Goal: Information Seeking & Learning: Learn about a topic

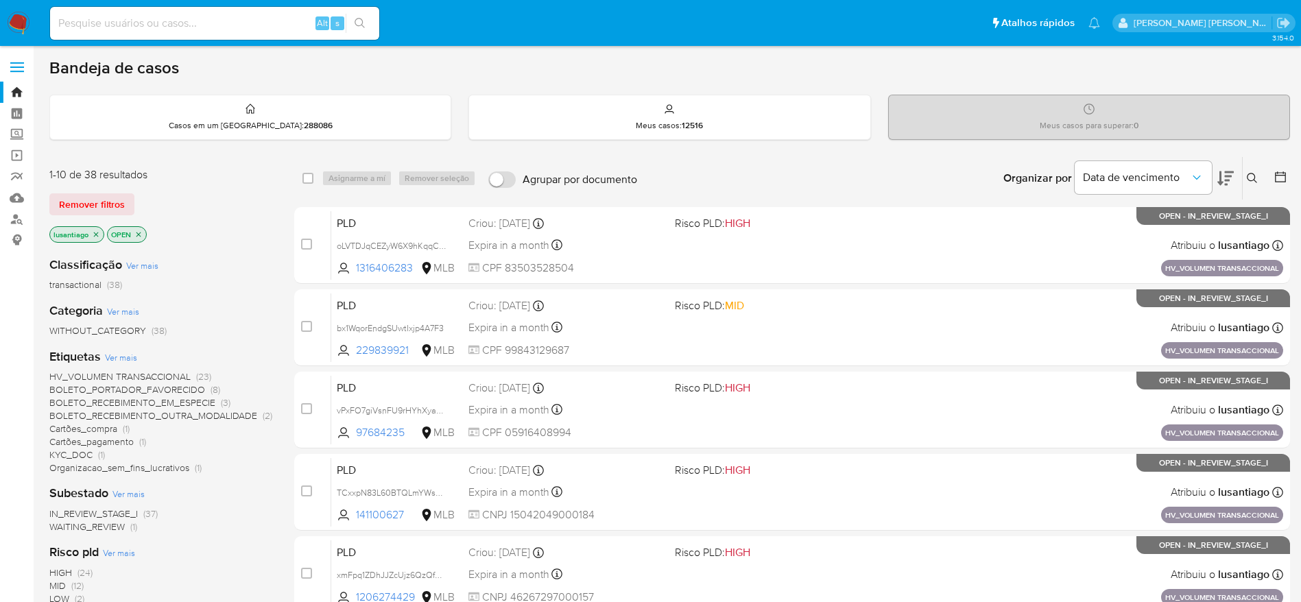
paste input "294677241"
click at [171, 20] on input at bounding box center [214, 23] width 329 height 18
type input "294677241"
click at [363, 22] on icon "search-icon" at bounding box center [359, 23] width 10 height 10
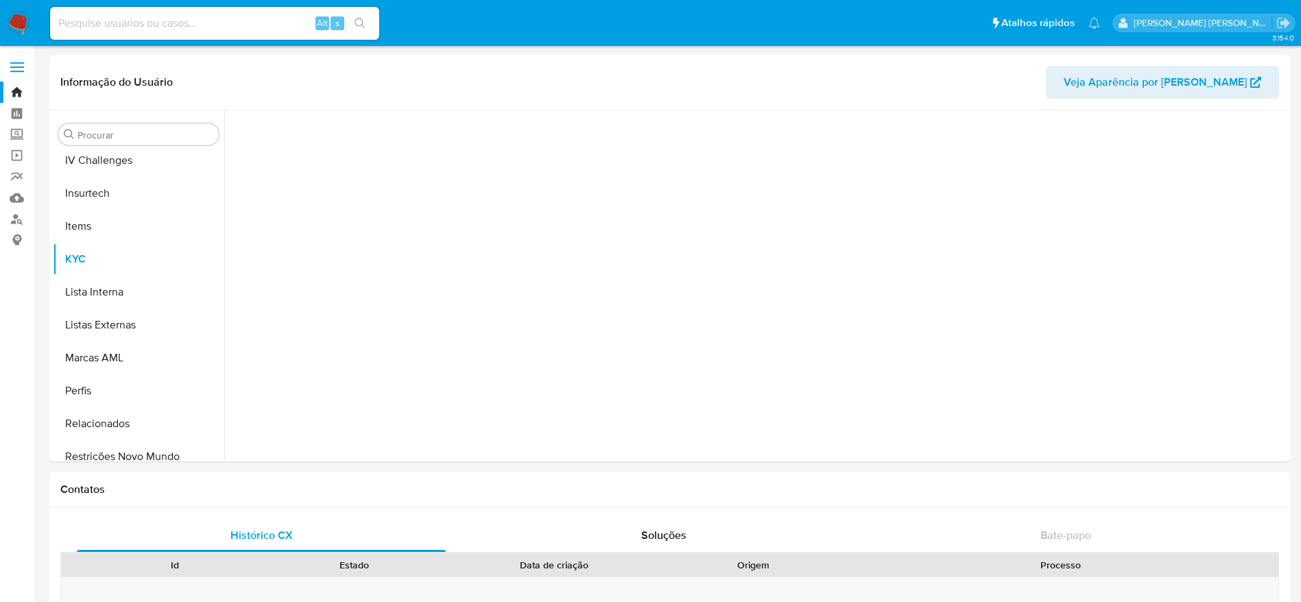
scroll to position [612, 0]
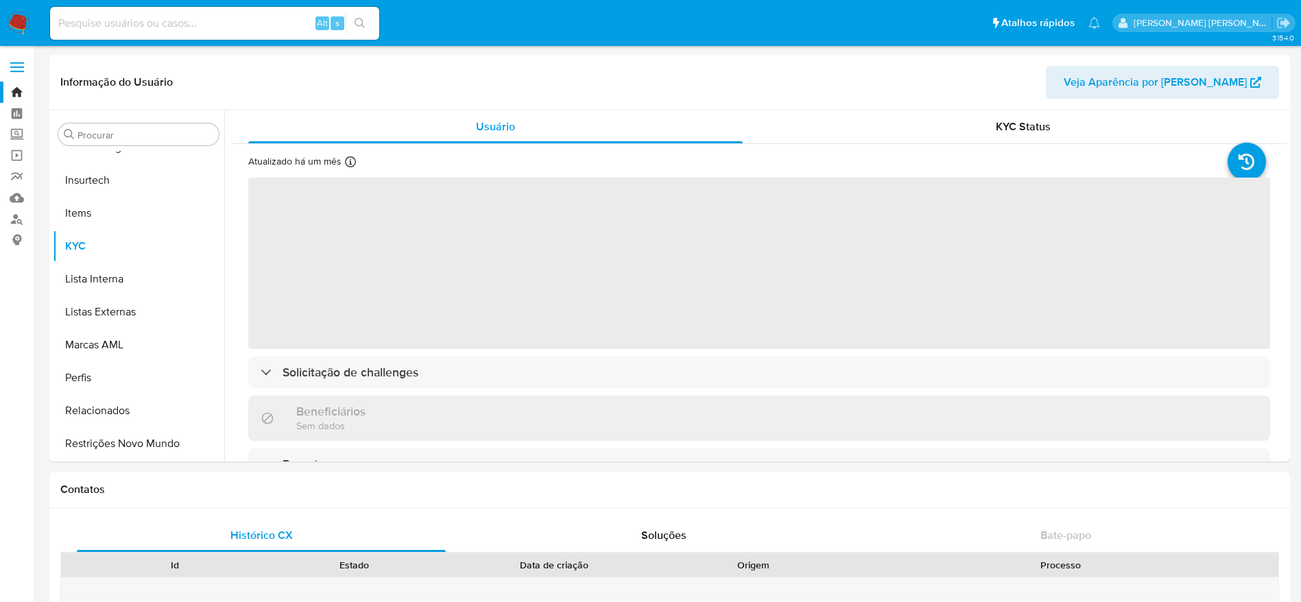
select select "10"
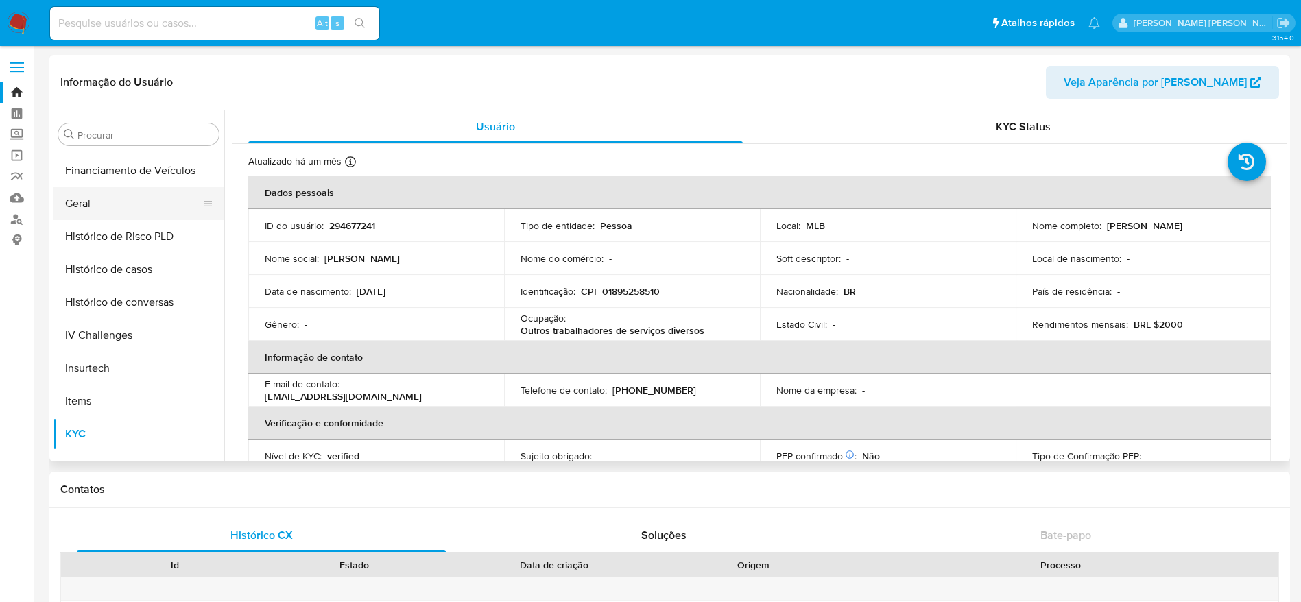
scroll to position [423, 0]
click at [101, 197] on button "Geral" at bounding box center [133, 205] width 160 height 33
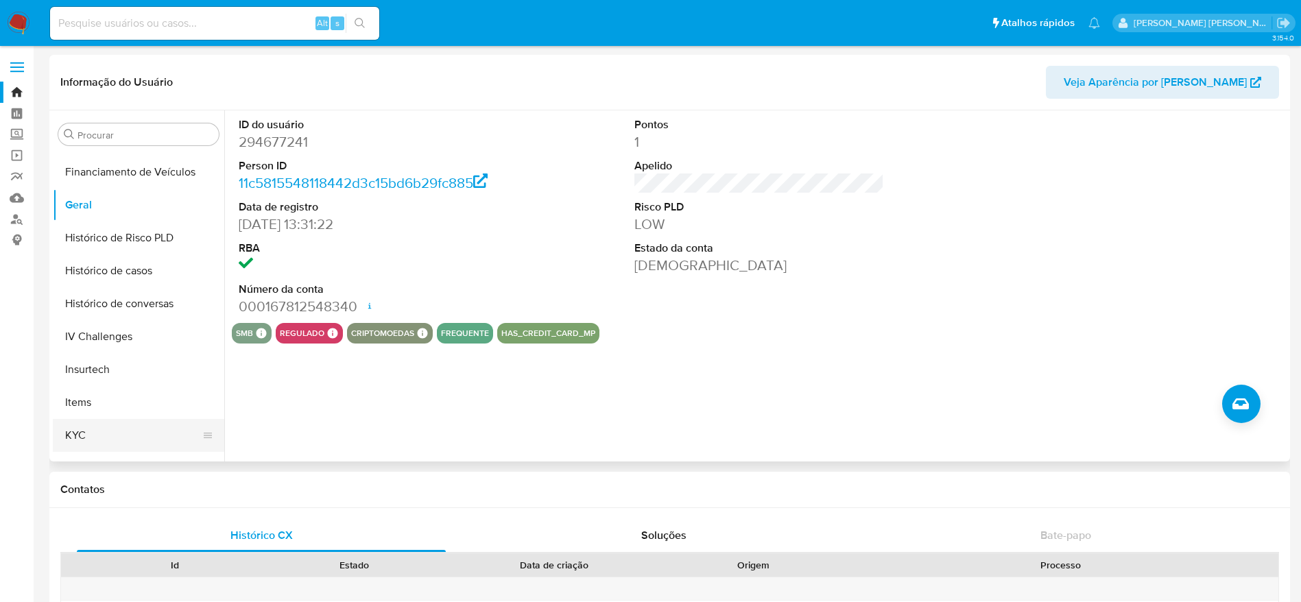
click at [113, 438] on button "KYC" at bounding box center [133, 435] width 160 height 33
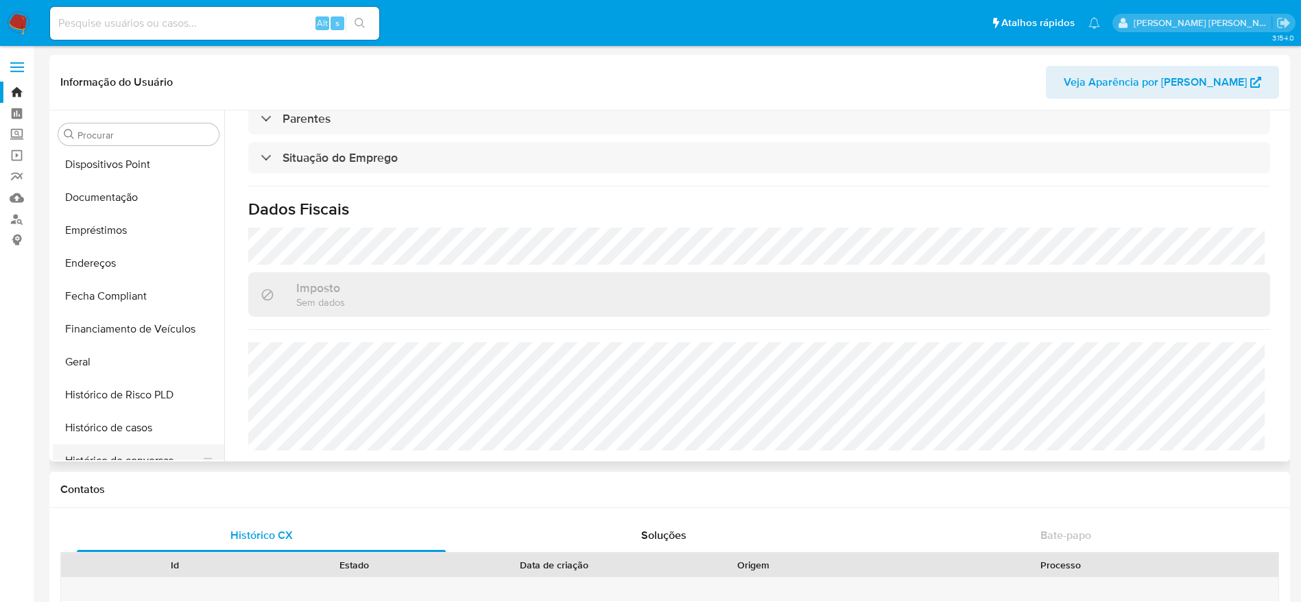
scroll to position [264, 0]
click at [100, 261] on button "Endereços" at bounding box center [133, 265] width 160 height 33
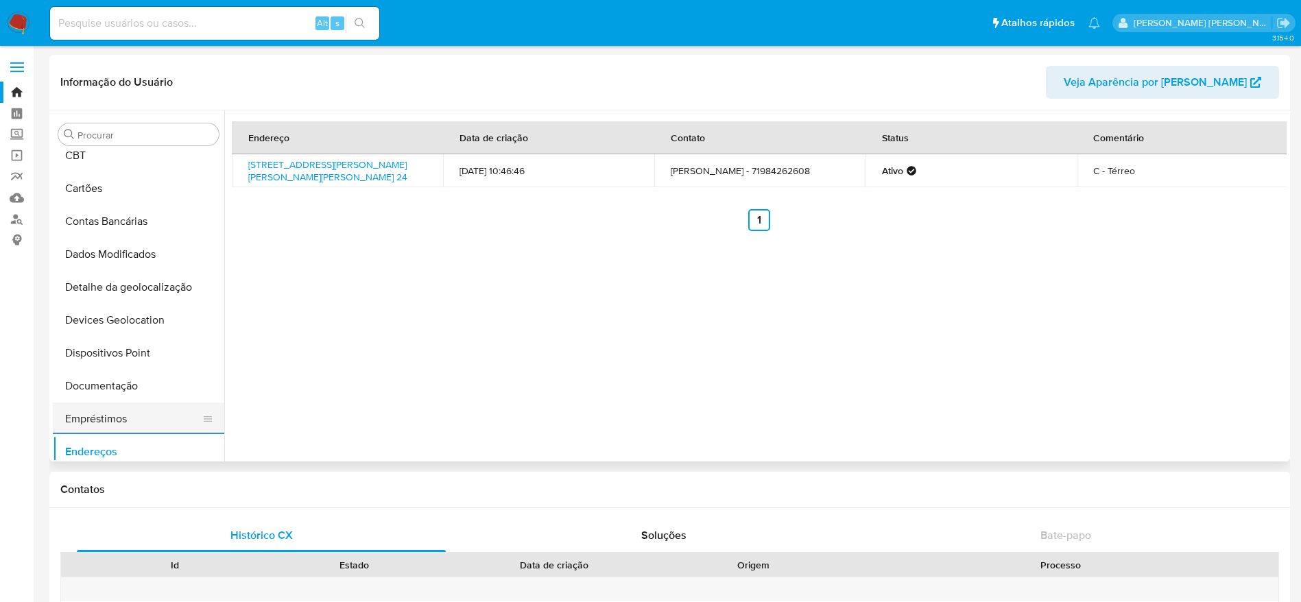
scroll to position [77, 0]
click at [134, 298] on button "Detalhe da geolocalização" at bounding box center [133, 287] width 160 height 33
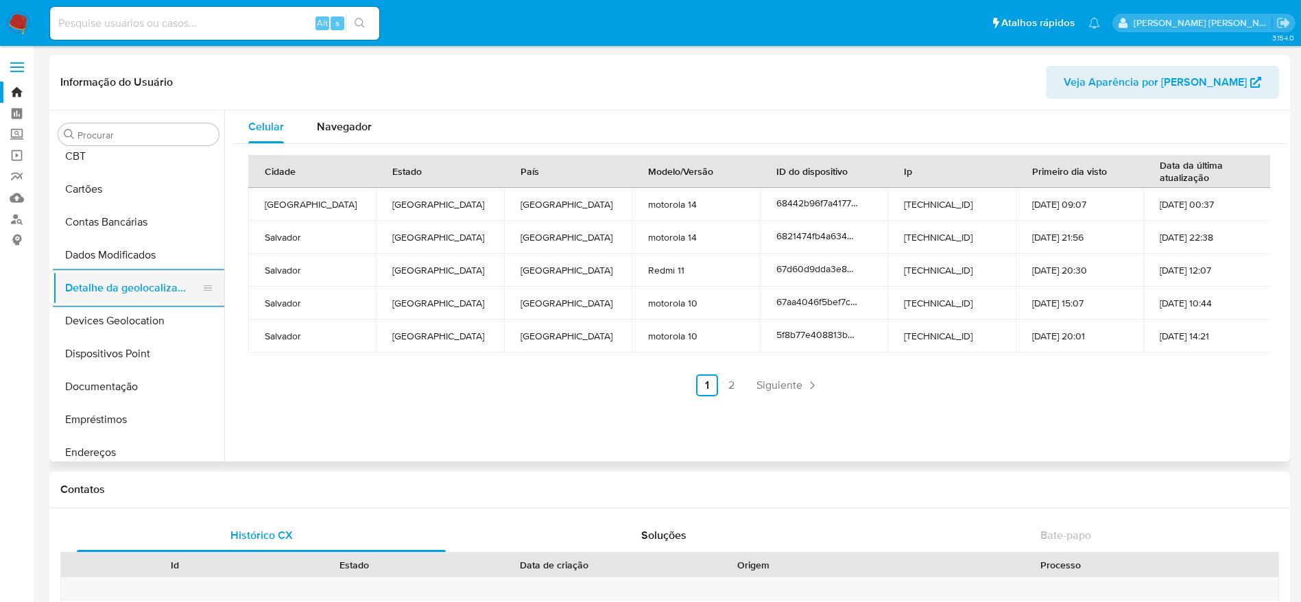
scroll to position [612, 0]
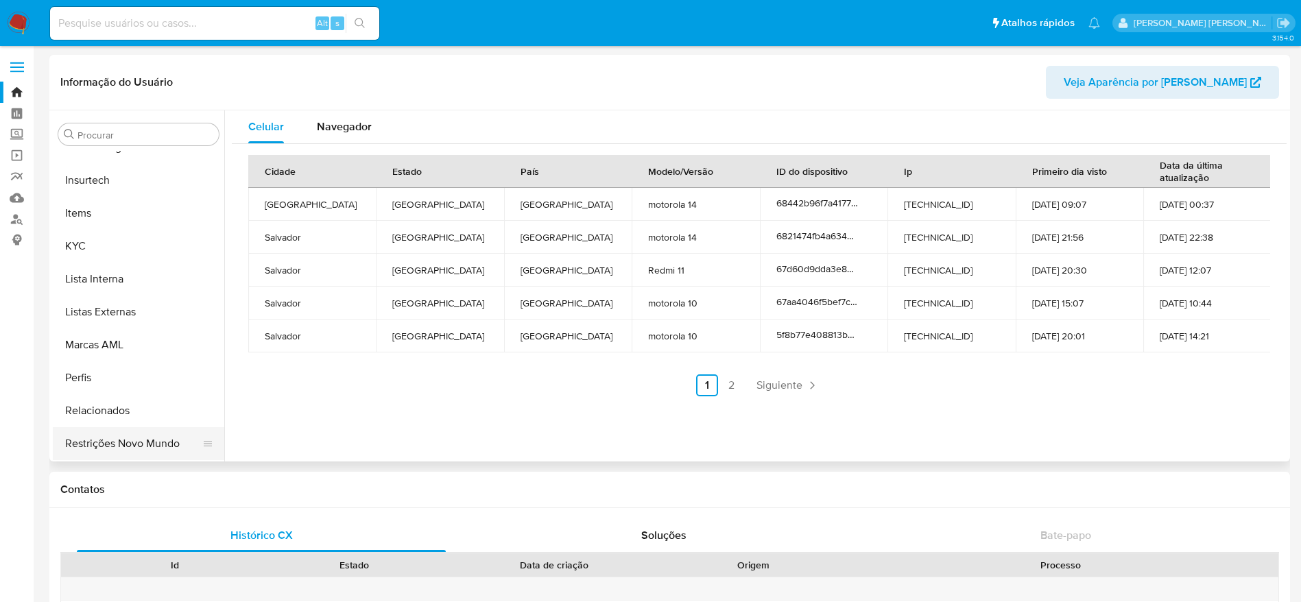
click at [133, 442] on button "Restrições Novo Mundo" at bounding box center [133, 443] width 160 height 33
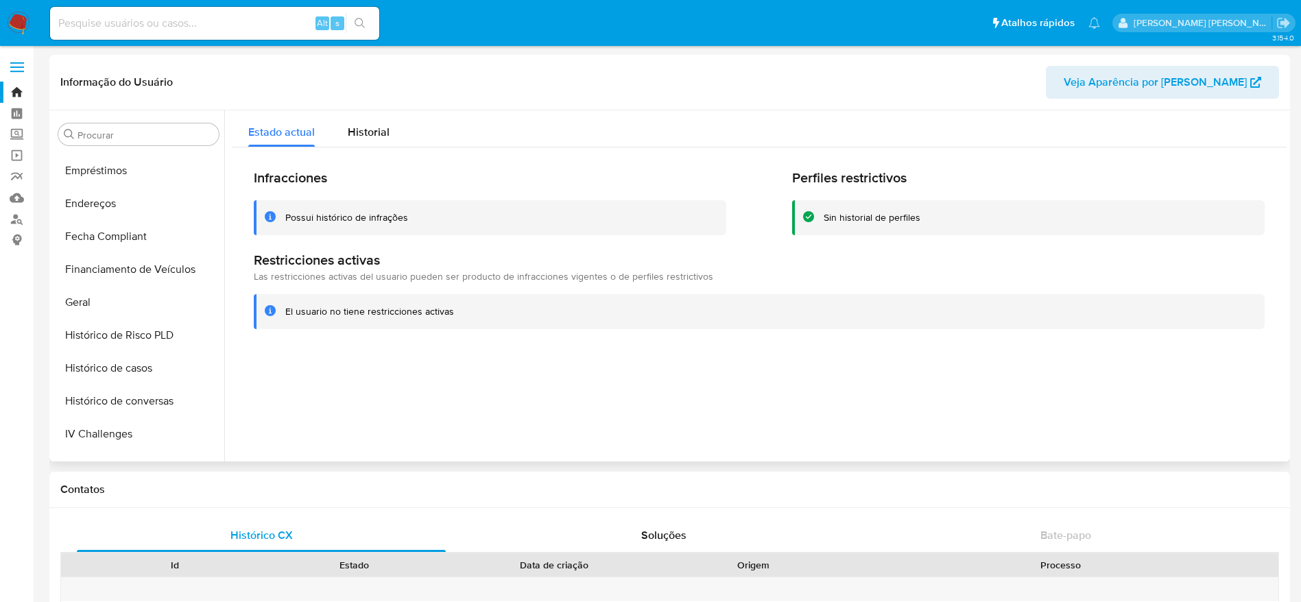
scroll to position [203, 0]
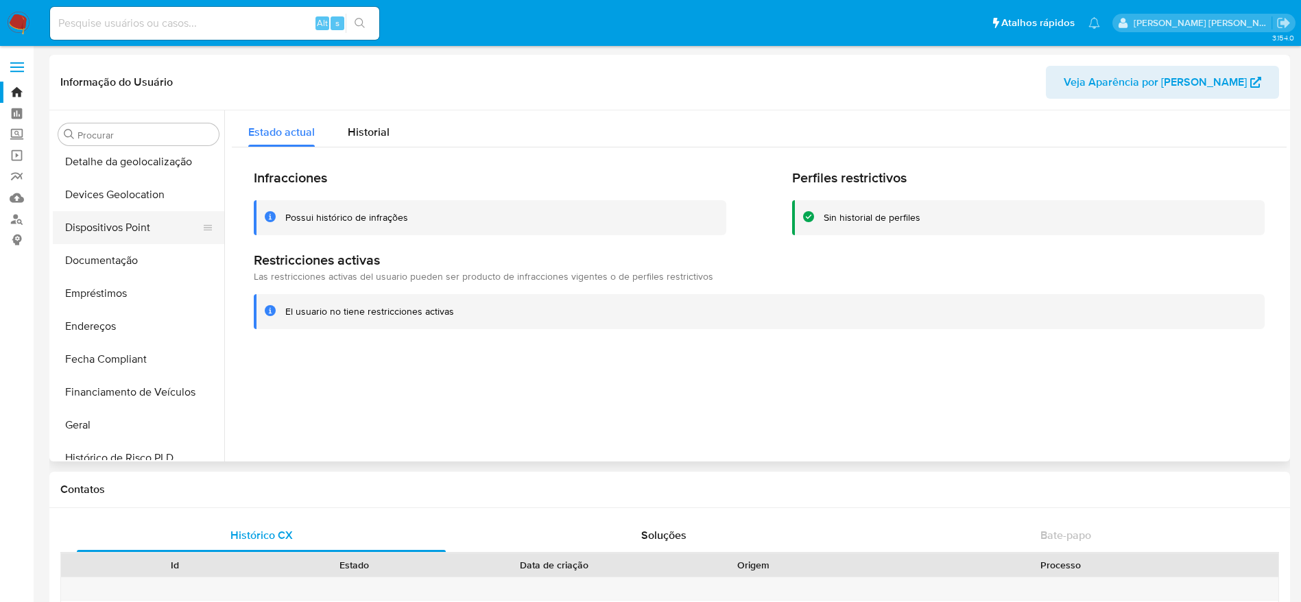
click at [121, 221] on button "Dispositivos Point" at bounding box center [133, 227] width 160 height 33
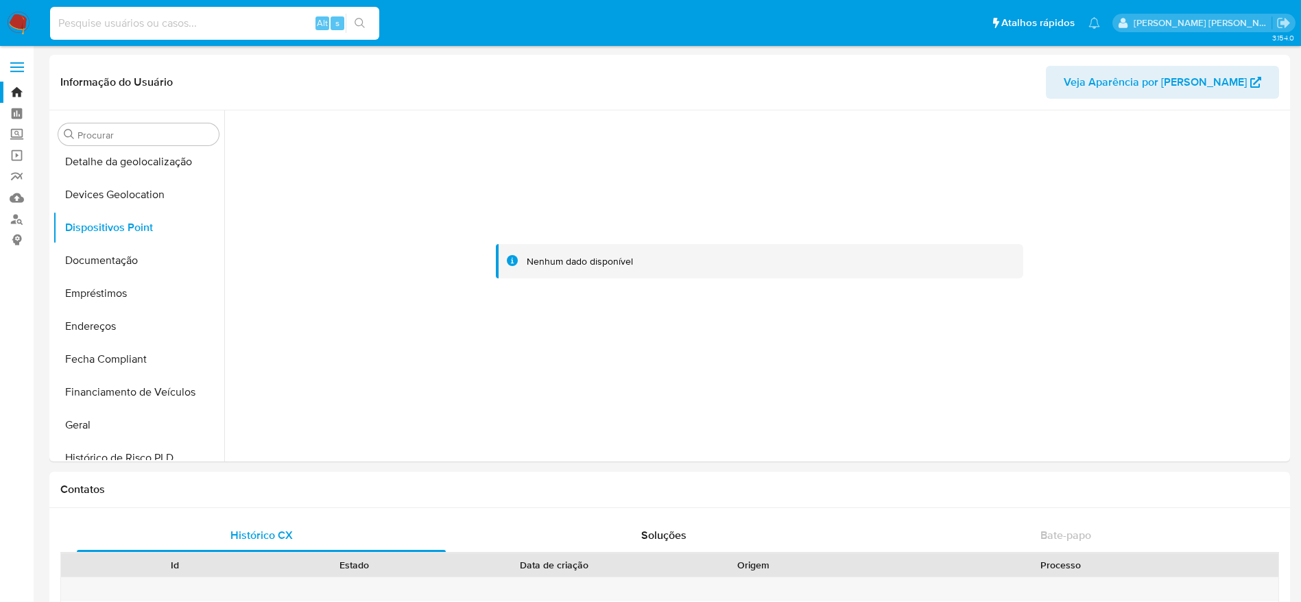
click at [195, 23] on input at bounding box center [214, 23] width 329 height 18
paste input "294057813"
type input "294057813"
click at [358, 28] on icon "search-icon" at bounding box center [359, 23] width 11 height 11
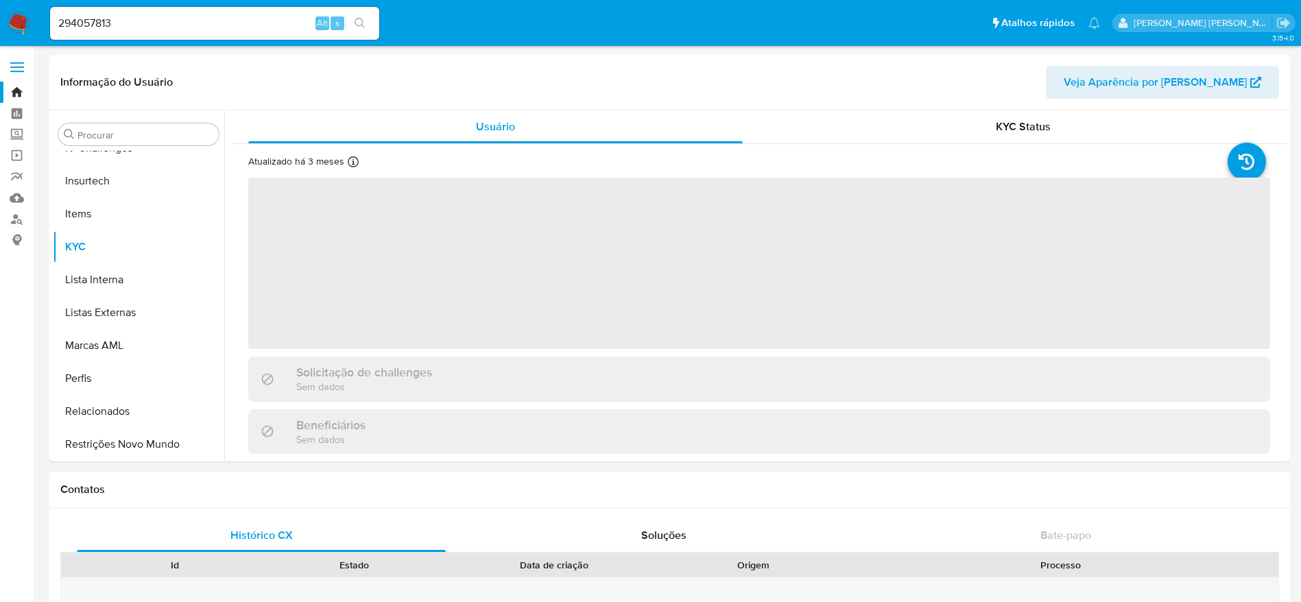
scroll to position [612, 0]
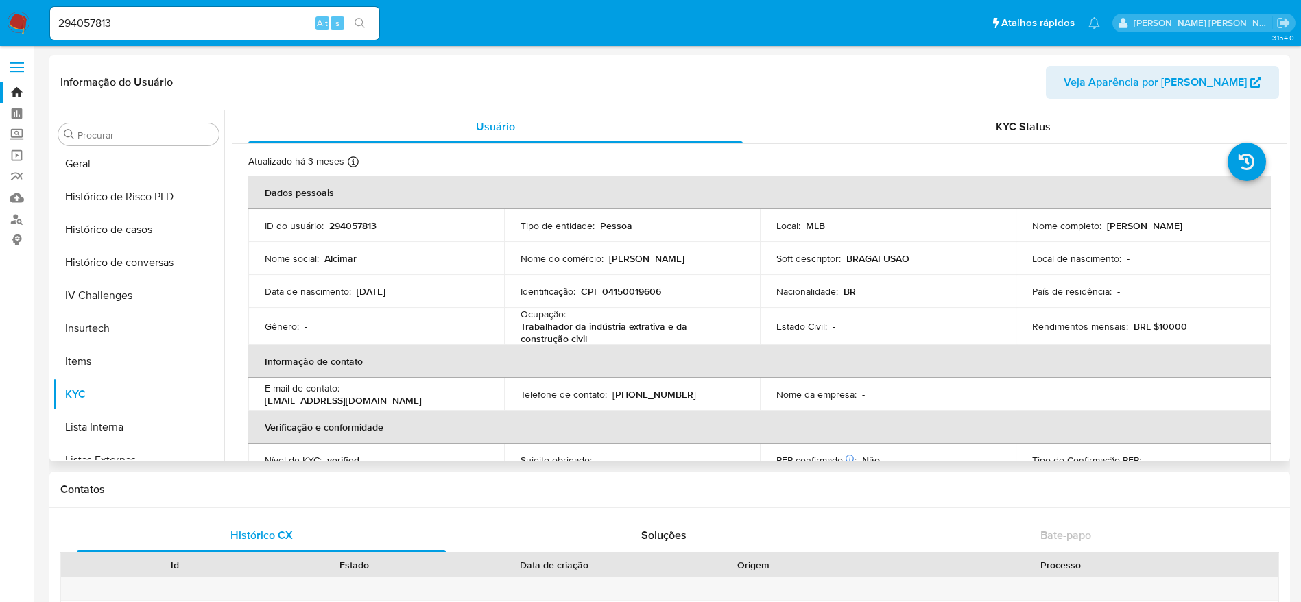
select select "10"
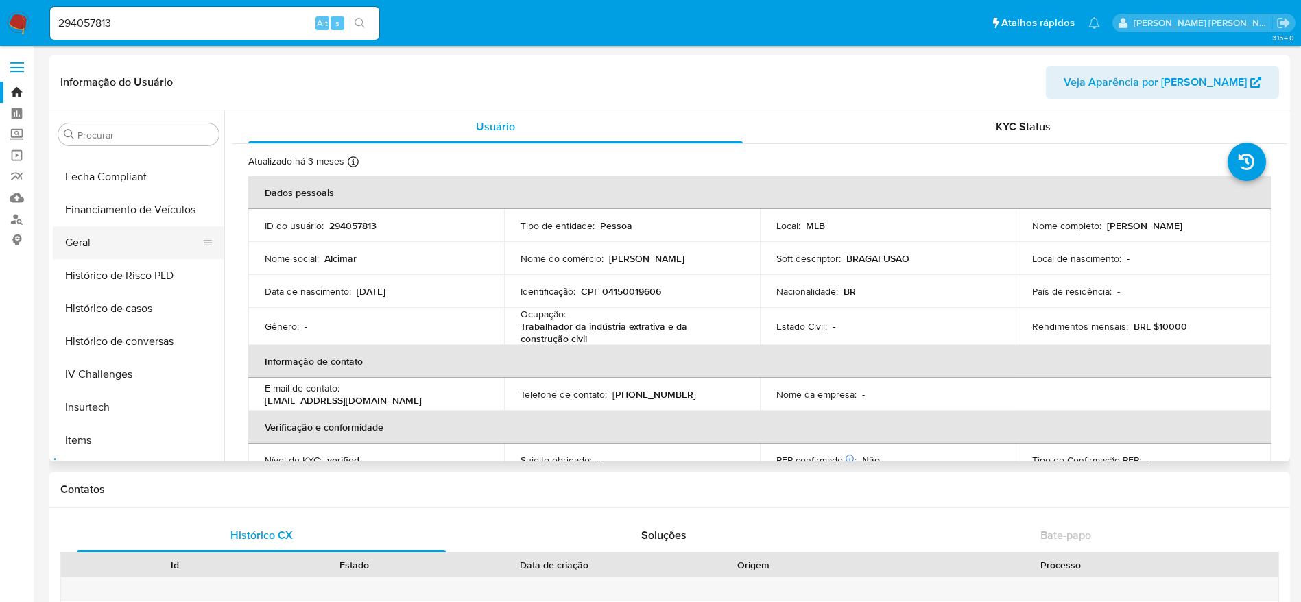
click at [84, 247] on button "Geral" at bounding box center [133, 242] width 160 height 33
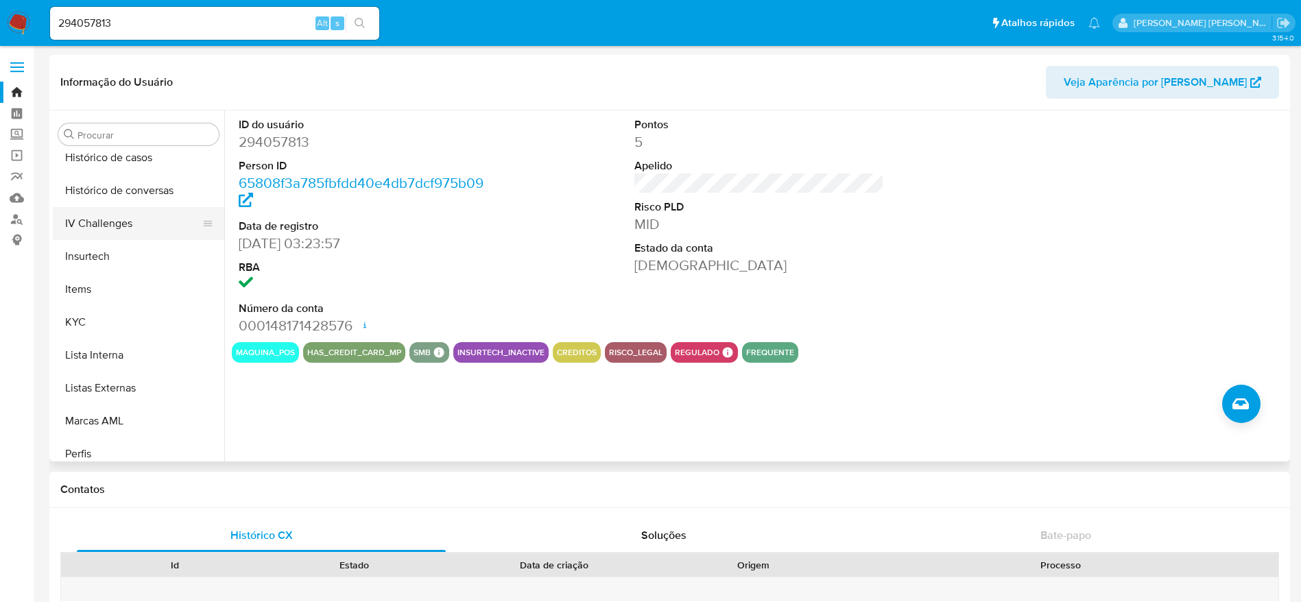
scroll to position [544, 0]
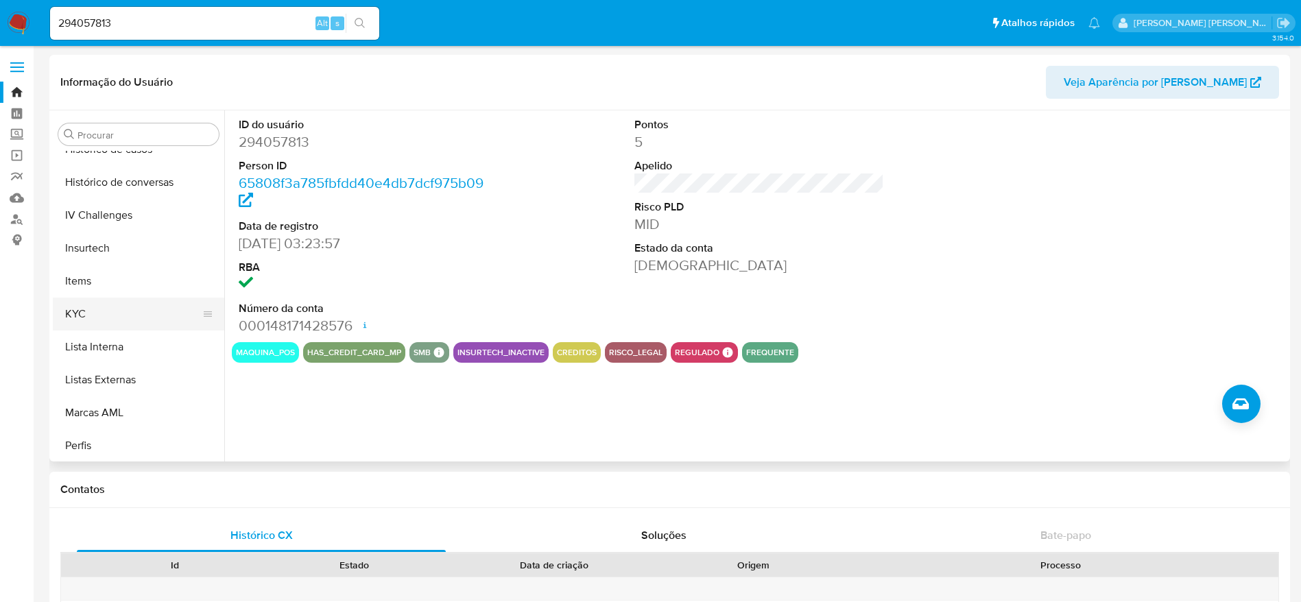
click at [97, 319] on button "KYC" at bounding box center [133, 314] width 160 height 33
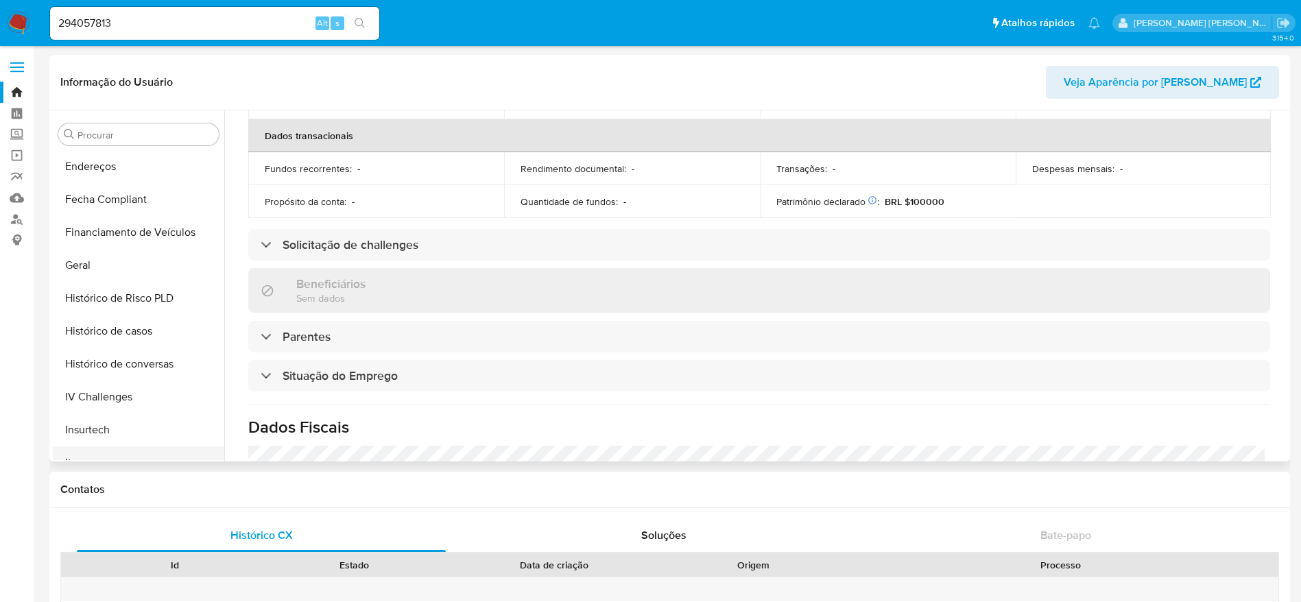
scroll to position [353, 0]
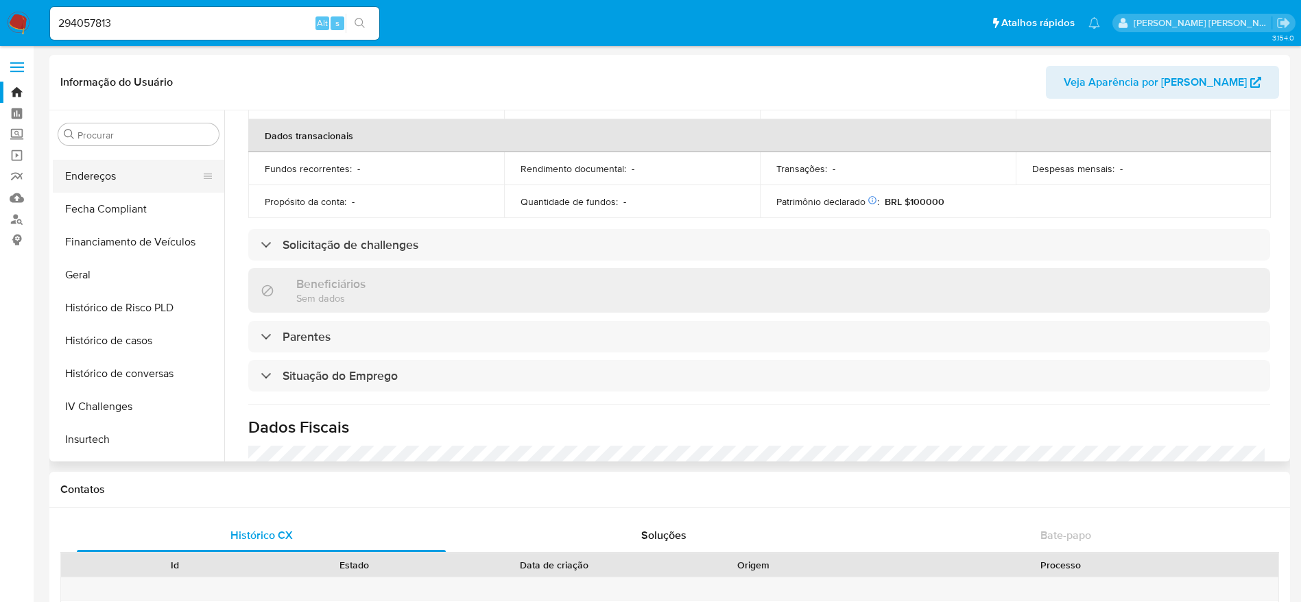
click at [134, 179] on button "Endereços" at bounding box center [133, 176] width 160 height 33
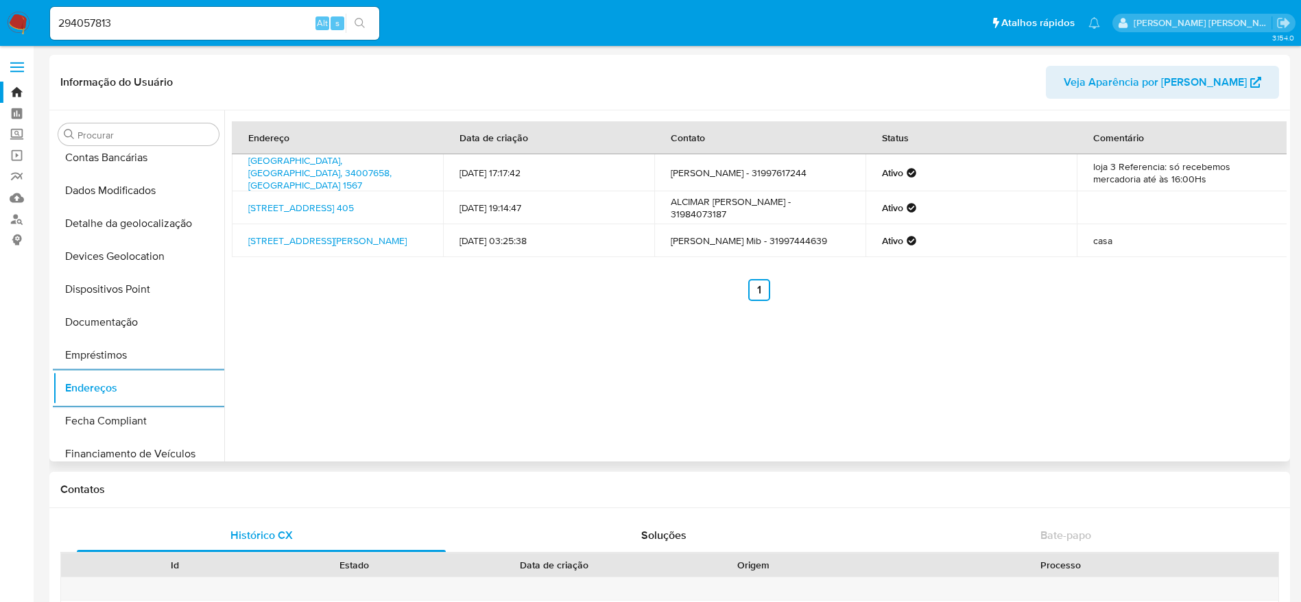
scroll to position [139, 0]
click at [165, 232] on button "Detalhe da geolocalização" at bounding box center [133, 225] width 160 height 33
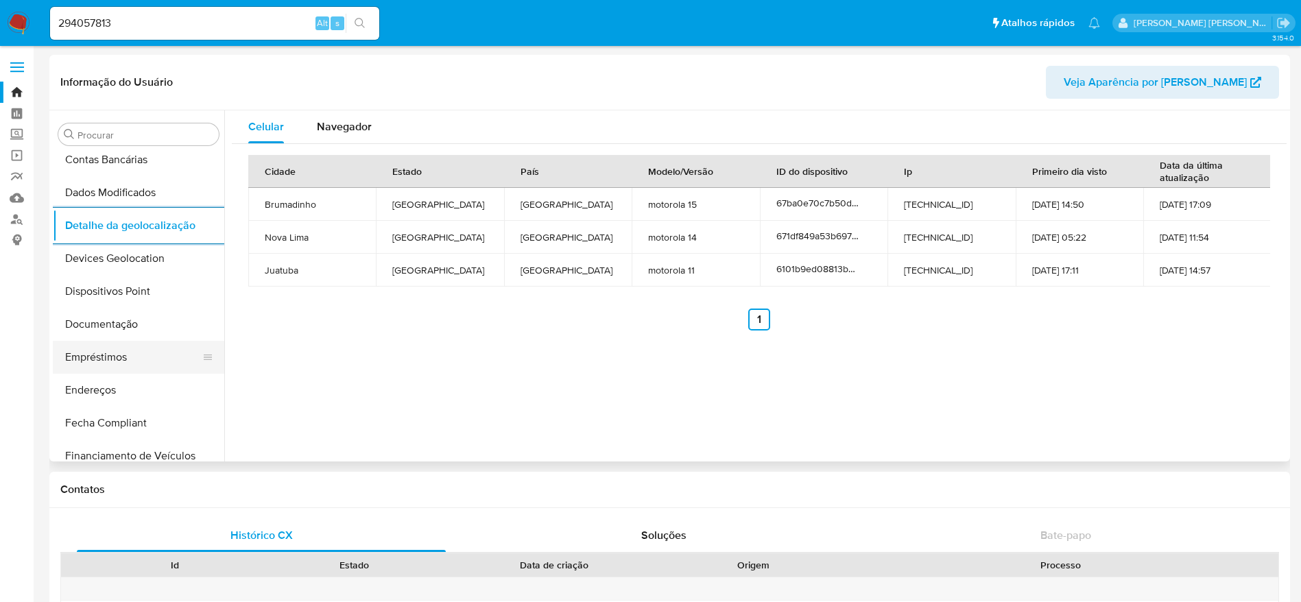
scroll to position [612, 0]
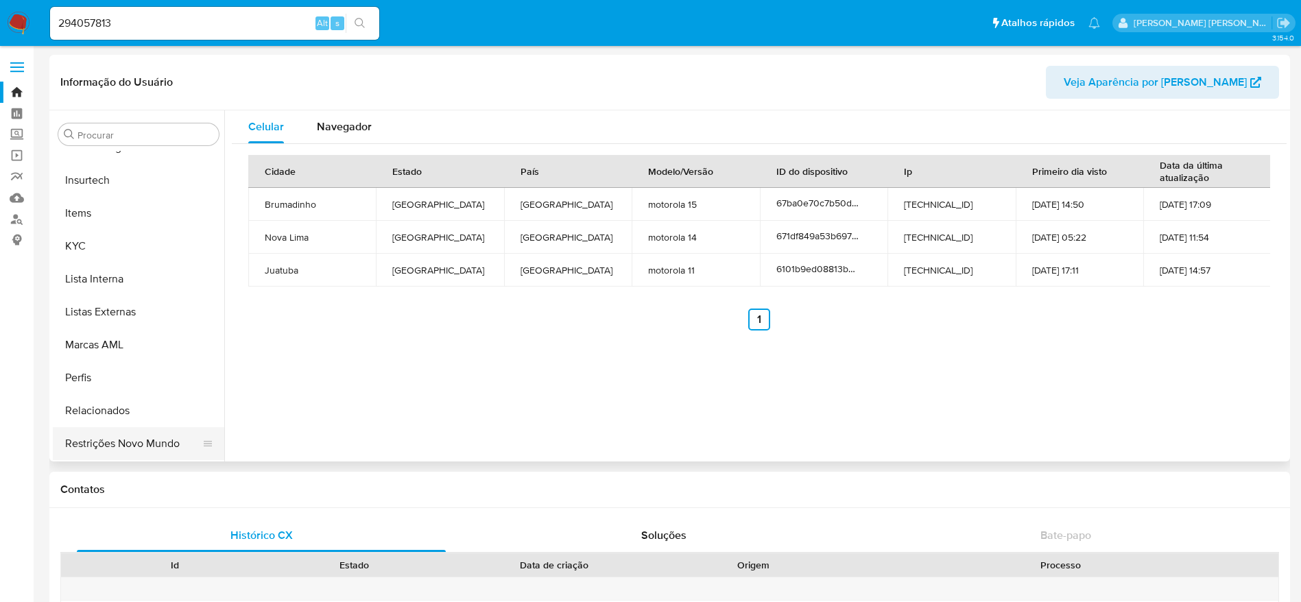
click at [110, 446] on button "Restrições Novo Mundo" at bounding box center [133, 443] width 160 height 33
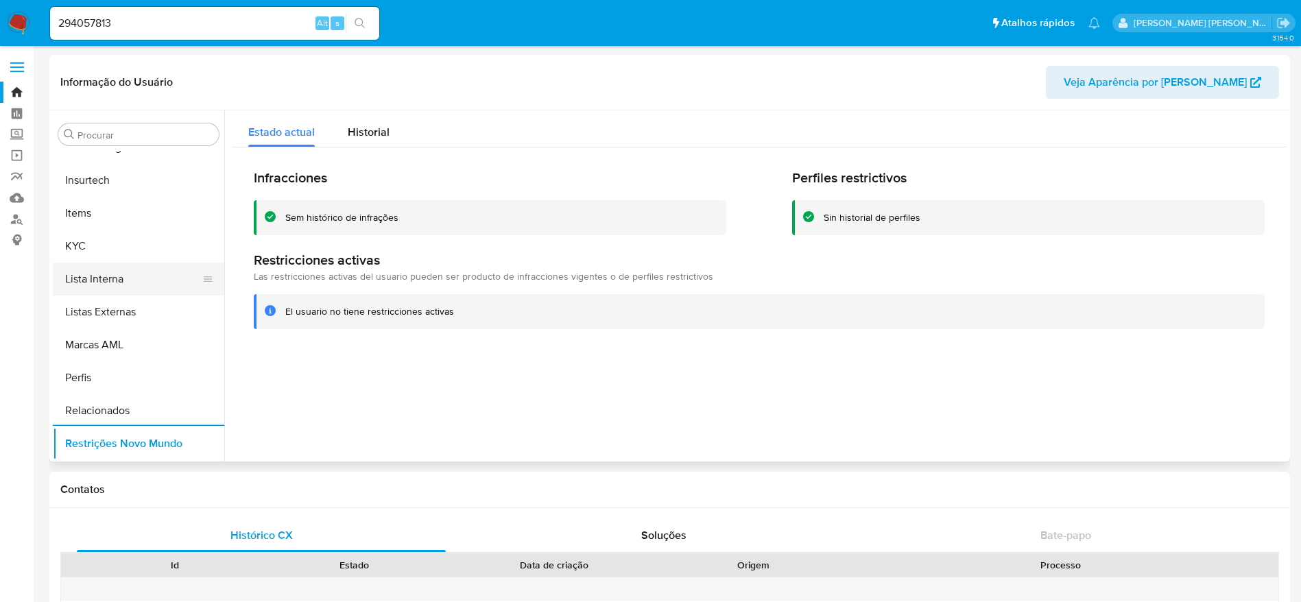
scroll to position [0, 0]
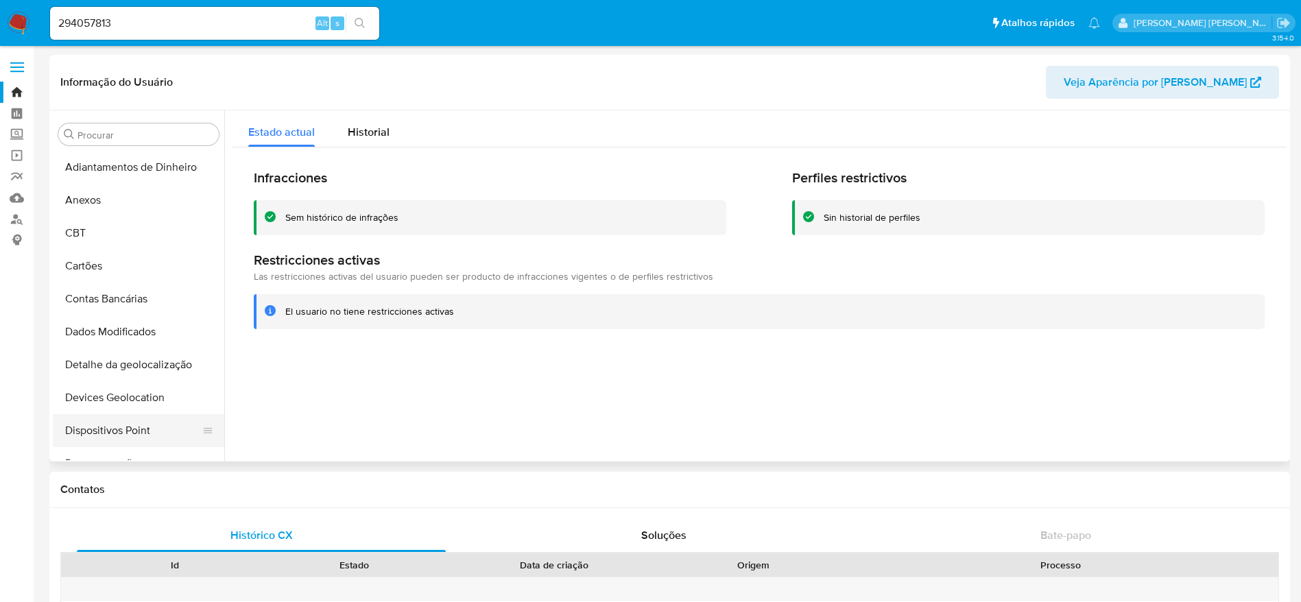
click at [105, 435] on button "Dispositivos Point" at bounding box center [133, 430] width 160 height 33
